Goal: Check status: Check status

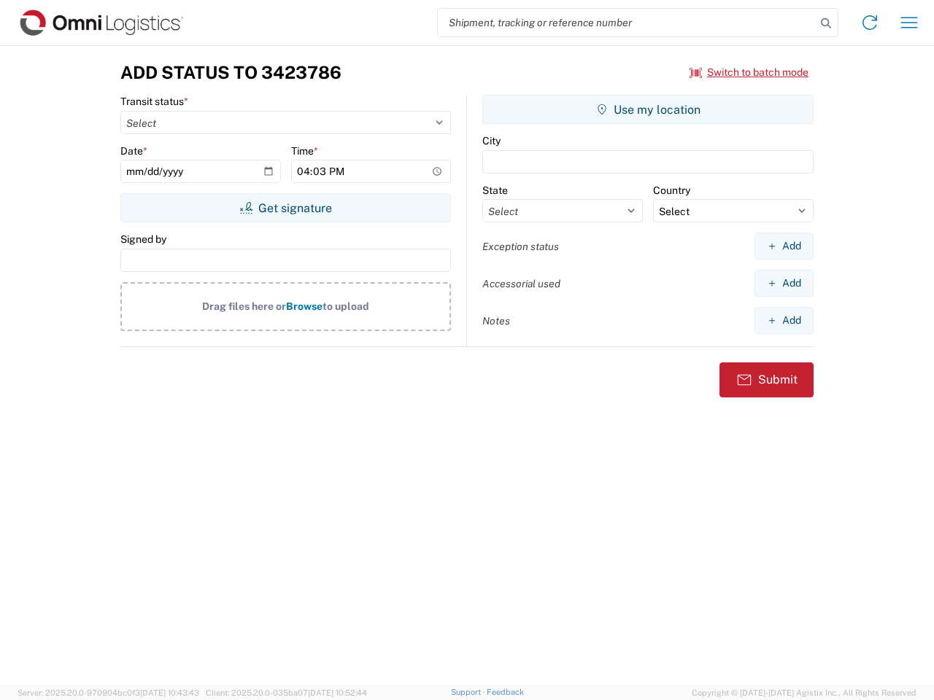
click at [627, 23] on input "search" at bounding box center [627, 23] width 378 height 28
click at [826, 23] on icon at bounding box center [826, 23] width 20 height 20
click at [870, 23] on icon at bounding box center [869, 22] width 23 height 23
click at [909, 23] on icon "button" at bounding box center [909, 22] width 17 height 11
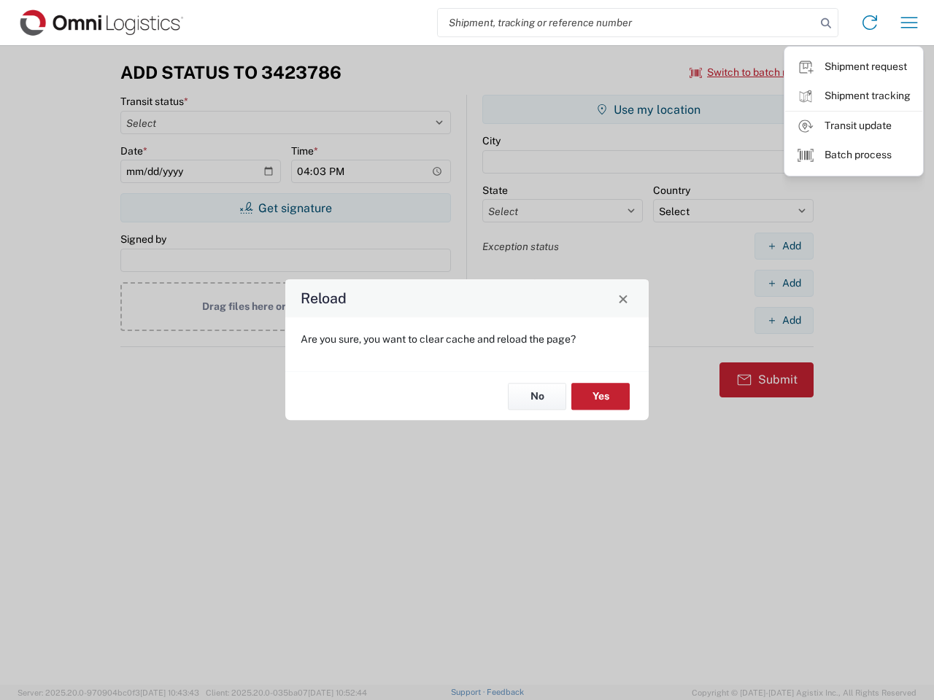
click at [749, 72] on div "Reload Are you sure, you want to clear cache and reload the page? No Yes" at bounding box center [467, 350] width 934 height 700
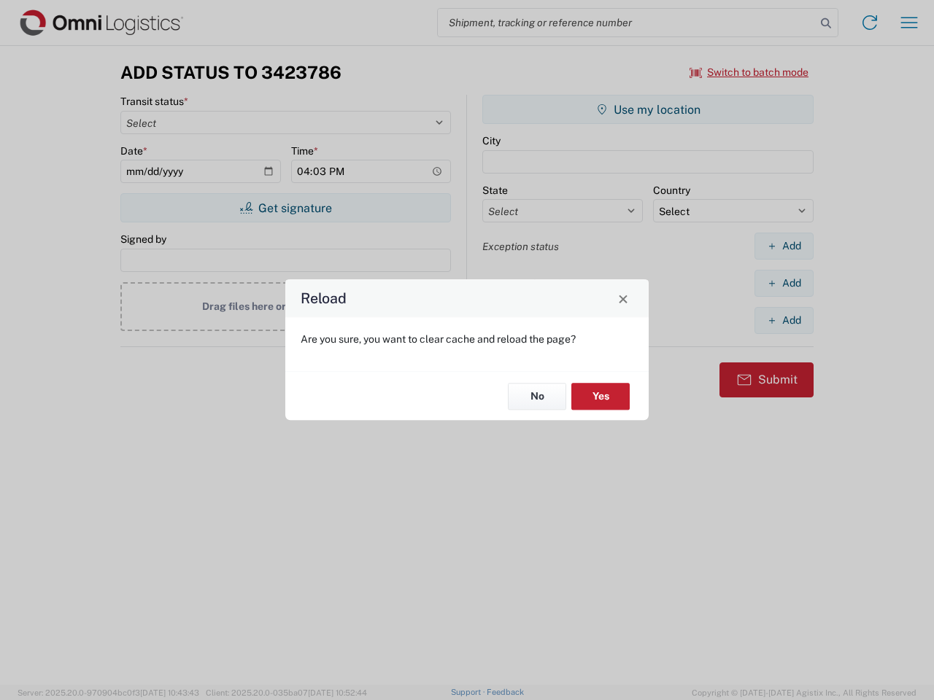
click at [285, 208] on div "Reload Are you sure, you want to clear cache and reload the page? No Yes" at bounding box center [467, 350] width 934 height 700
click at [648, 109] on div "Reload Are you sure, you want to clear cache and reload the page? No Yes" at bounding box center [467, 350] width 934 height 700
click at [784, 246] on div "Reload Are you sure, you want to clear cache and reload the page? No Yes" at bounding box center [467, 350] width 934 height 700
click at [784, 283] on div "Reload Are you sure, you want to clear cache and reload the page? No Yes" at bounding box center [467, 350] width 934 height 700
click at [784, 320] on div "Reload Are you sure, you want to clear cache and reload the page? No Yes" at bounding box center [467, 350] width 934 height 700
